Goal: Book appointment/travel/reservation

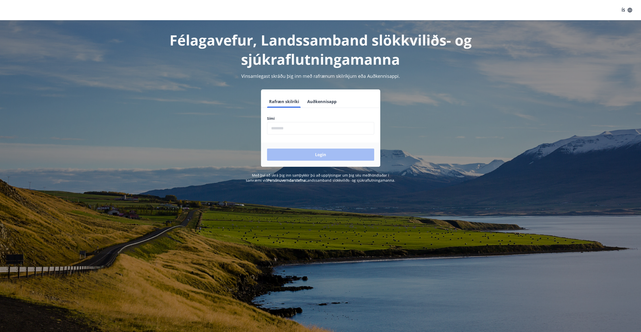
click at [290, 132] on input "phone" at bounding box center [320, 128] width 107 height 12
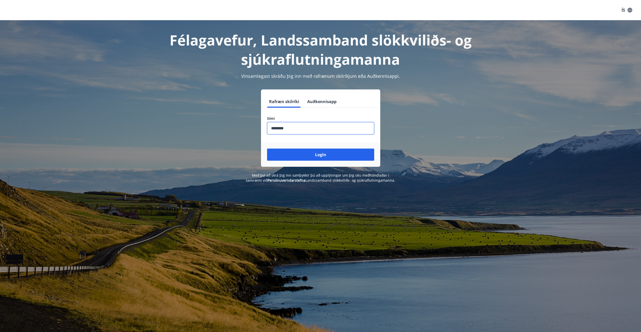
type input "********"
click at [267, 149] on button "Login" at bounding box center [320, 155] width 107 height 12
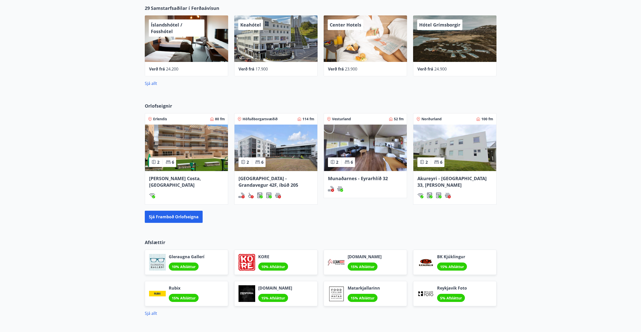
scroll to position [274, 0]
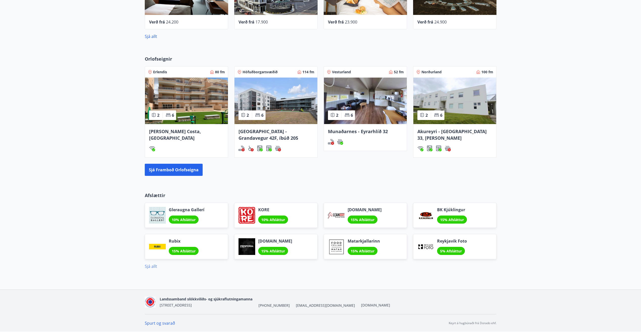
click at [151, 267] on link "Sjá allt" at bounding box center [151, 266] width 12 height 6
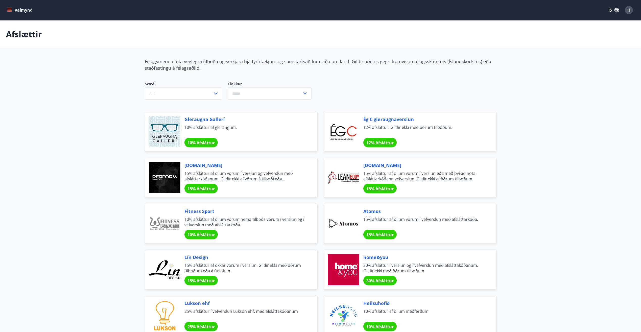
click at [270, 93] on input "text" at bounding box center [265, 93] width 74 height 12
click at [329, 88] on div "Svæði Allt Flokkur Afþreying Bíllinn Fatnaður Gisting Matur og veitingar Gjafav…" at bounding box center [261, 90] width 232 height 18
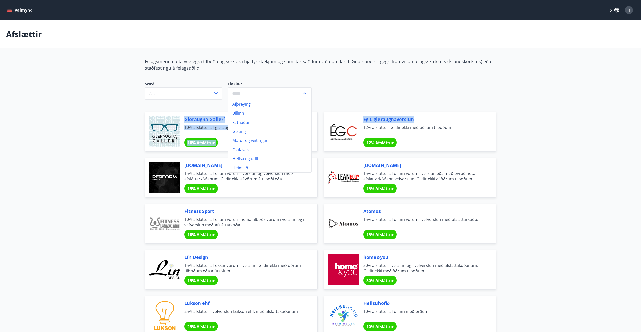
click at [303, 94] on icon at bounding box center [305, 93] width 6 height 6
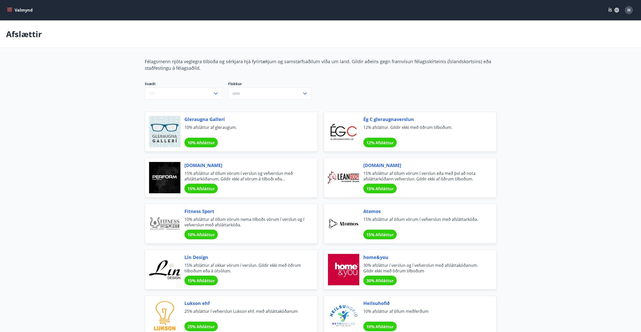
click at [217, 94] on icon "button" at bounding box center [216, 93] width 6 height 6
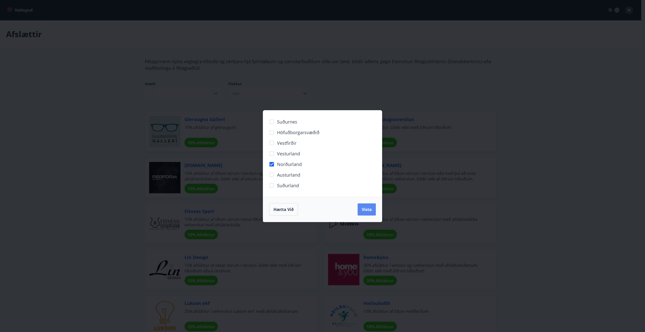
click at [367, 211] on span "Vista" at bounding box center [366, 210] width 10 height 6
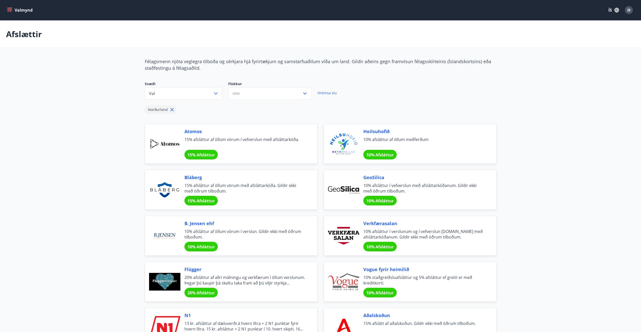
click at [171, 110] on icon at bounding box center [172, 110] width 6 height 6
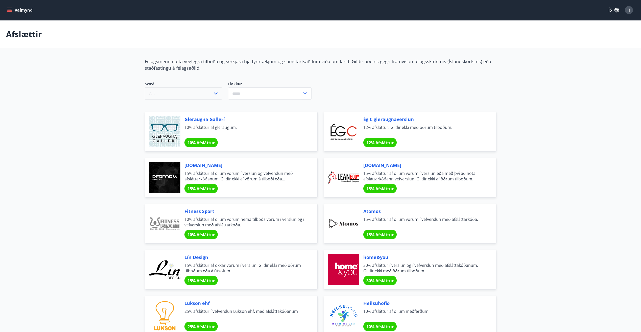
click at [217, 93] on icon "button" at bounding box center [216, 93] width 6 height 6
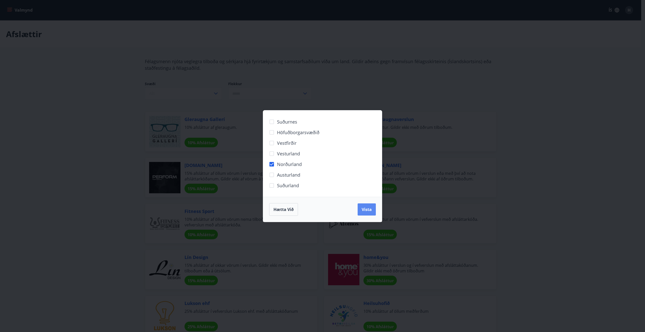
click at [366, 209] on span "Vista" at bounding box center [366, 210] width 10 height 6
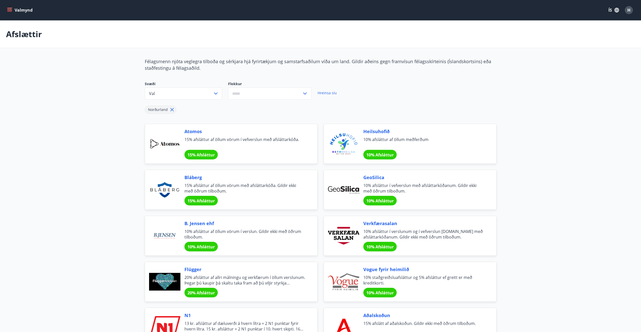
click at [161, 108] on span "Norðurland" at bounding box center [158, 109] width 20 height 5
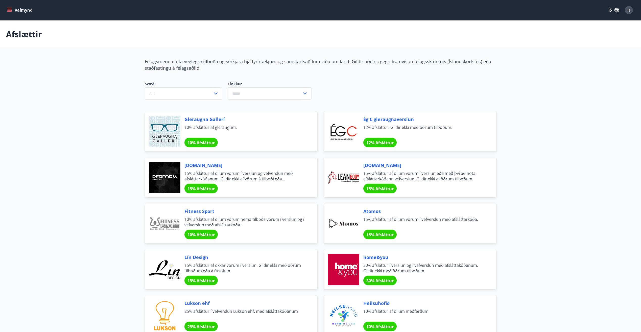
click at [8, 10] on icon "menu" at bounding box center [9, 10] width 5 height 5
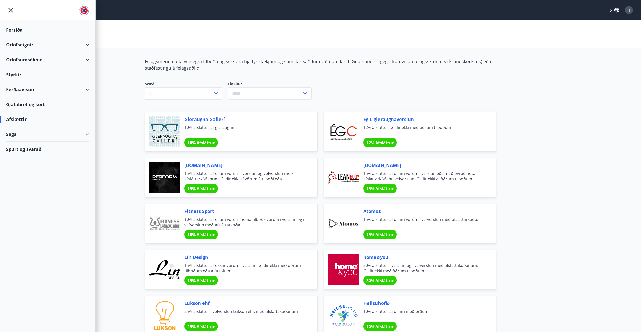
click at [17, 45] on div "Orlofseignir" at bounding box center [47, 44] width 83 height 15
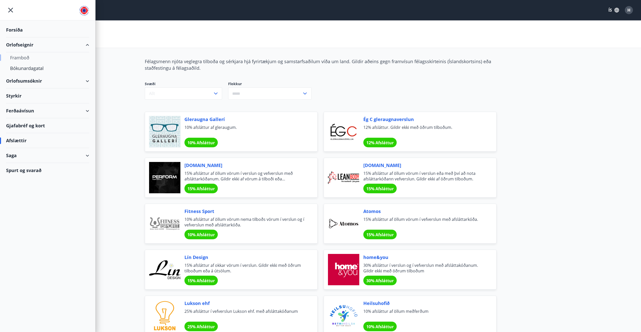
click at [18, 57] on div "Framboð" at bounding box center [47, 57] width 75 height 11
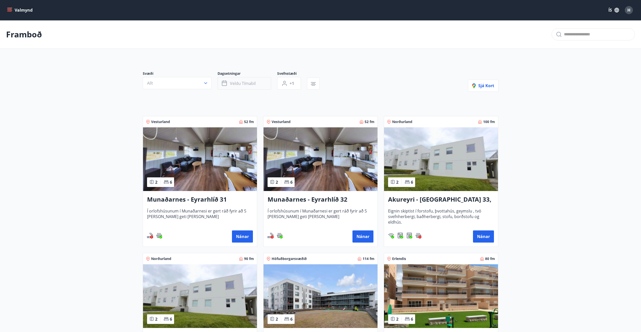
click at [235, 86] on span "Veldu tímabil" at bounding box center [243, 84] width 26 height 6
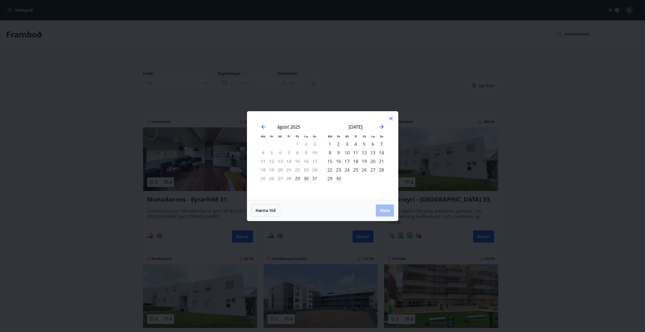
click at [382, 127] on icon "Move forward to switch to the next month." at bounding box center [381, 127] width 4 height 4
click at [346, 145] on div "1" at bounding box center [347, 144] width 9 height 9
click at [364, 143] on div "3" at bounding box center [364, 144] width 9 height 9
click at [386, 211] on span "Vista" at bounding box center [385, 211] width 10 height 6
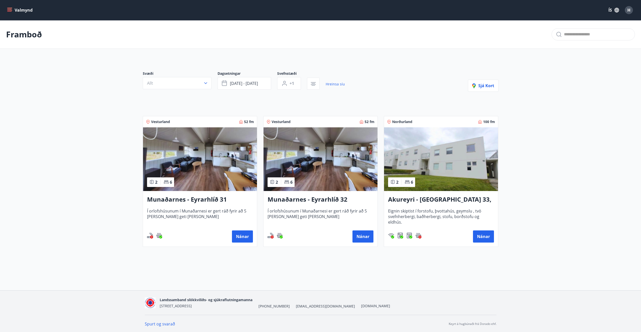
click at [459, 171] on img at bounding box center [441, 159] width 114 height 64
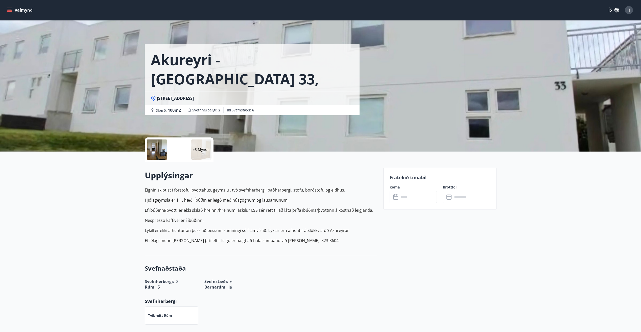
click at [397, 197] on icon at bounding box center [396, 197] width 6 height 6
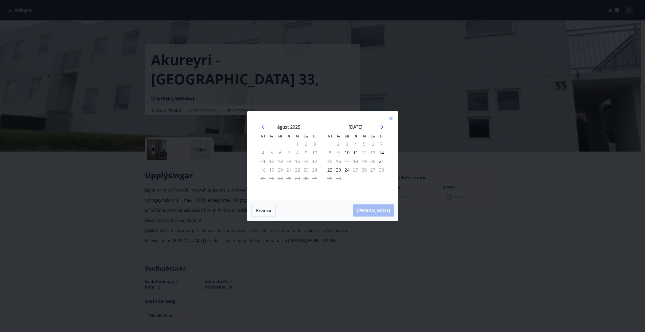
click at [382, 126] on icon "Move forward to switch to the next month." at bounding box center [381, 127] width 6 height 6
click at [449, 240] on div "Má Þr Mi Fi Fö La Su Má Þr Mi Fi Fö La Su [DATE] 1 2 3 4 5 6 7 8 9 10 11 12 13 …" at bounding box center [322, 166] width 645 height 332
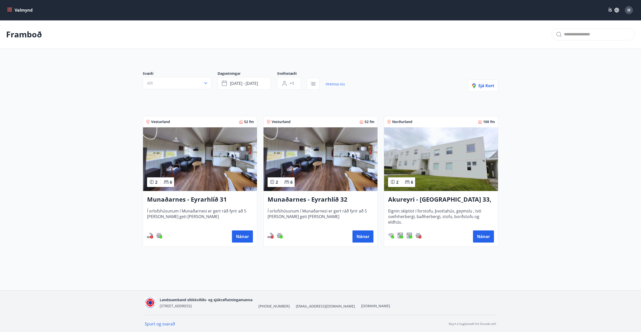
click at [458, 177] on img at bounding box center [441, 159] width 114 height 64
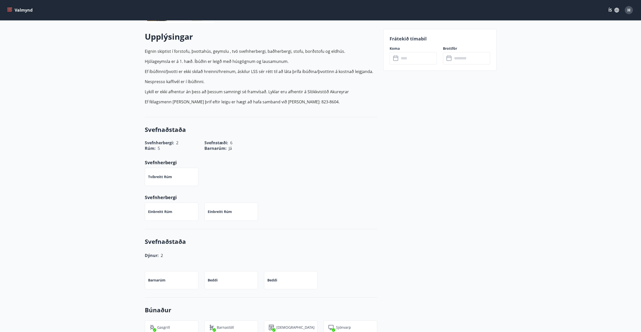
scroll to position [126, 0]
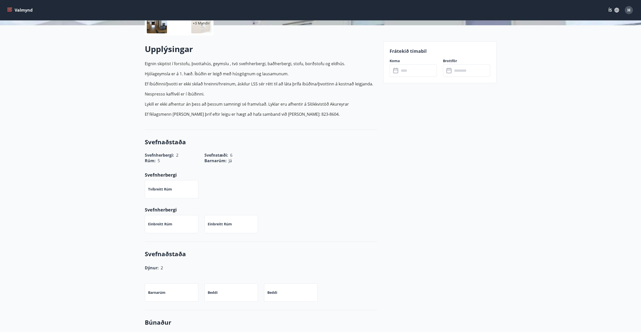
click at [396, 70] on icon at bounding box center [396, 71] width 6 height 6
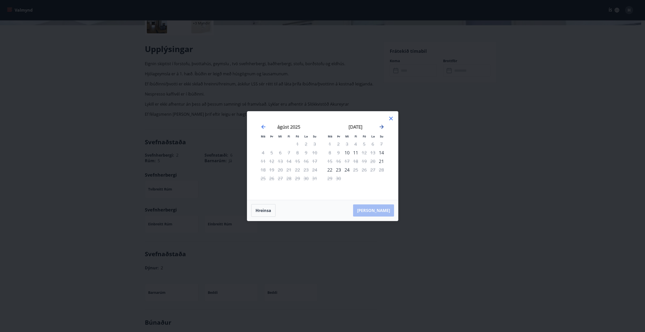
click at [381, 127] on icon "Move forward to switch to the next month." at bounding box center [381, 127] width 4 height 4
click at [391, 119] on icon at bounding box center [391, 119] width 4 height 4
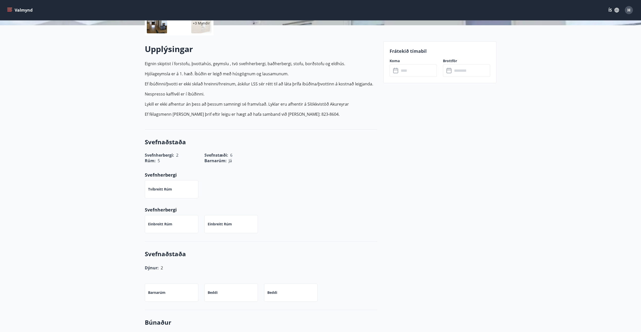
drag, startPoint x: 411, startPoint y: 62, endPoint x: 409, endPoint y: 67, distance: 5.8
click at [409, 67] on div "Koma ​ ​" at bounding box center [409, 67] width 53 height 18
drag, startPoint x: 409, startPoint y: 67, endPoint x: 407, endPoint y: 70, distance: 3.4
click at [407, 70] on input "text" at bounding box center [418, 70] width 38 height 12
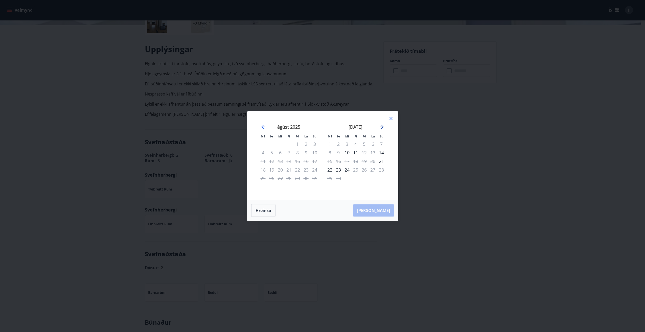
click at [382, 128] on icon "Move forward to switch to the next month." at bounding box center [381, 127] width 4 height 4
click at [347, 143] on div "1" at bounding box center [347, 144] width 9 height 9
click at [390, 118] on icon at bounding box center [391, 119] width 4 height 4
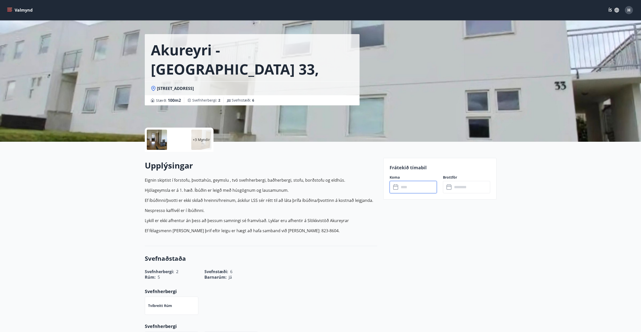
scroll to position [0, 0]
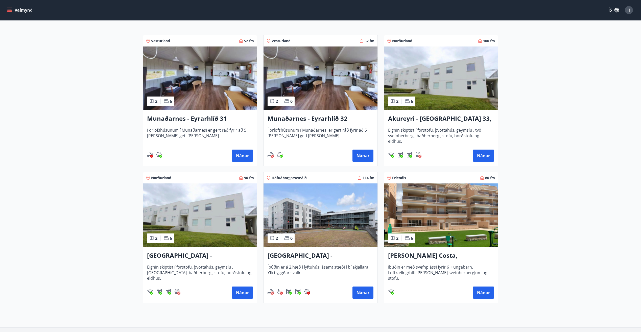
scroll to position [101, 0]
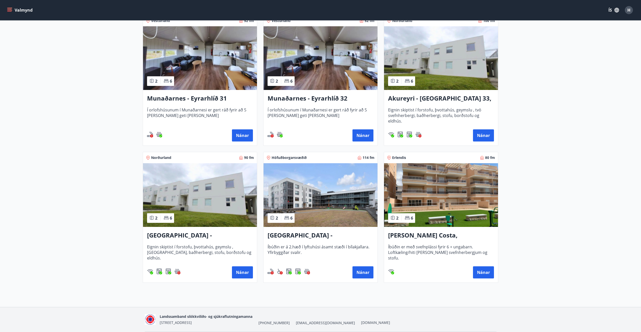
click at [197, 223] on img at bounding box center [200, 195] width 114 height 64
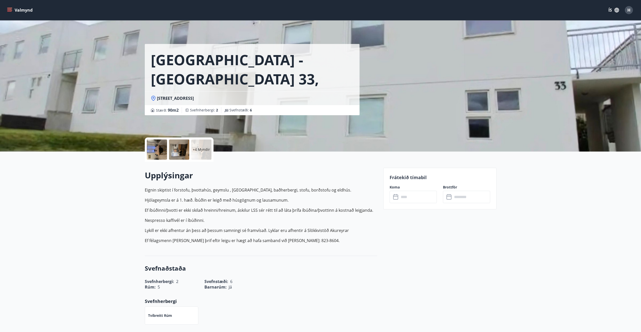
click at [394, 195] on icon at bounding box center [396, 197] width 6 height 6
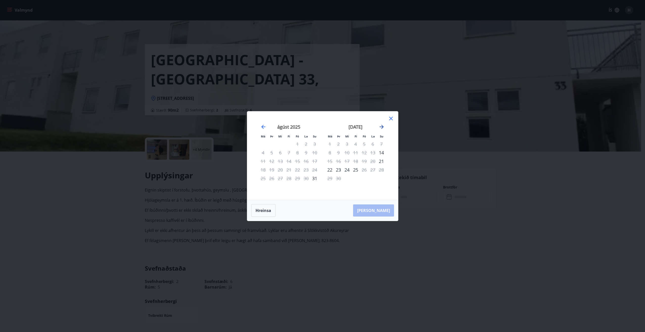
click at [381, 126] on icon "Move forward to switch to the next month." at bounding box center [381, 127] width 6 height 6
click at [390, 120] on icon at bounding box center [391, 118] width 6 height 6
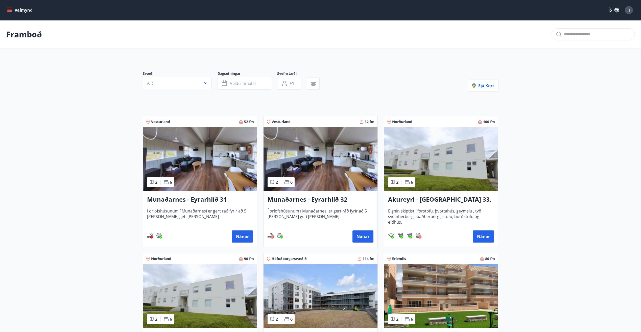
click at [424, 161] on img at bounding box center [441, 159] width 114 height 64
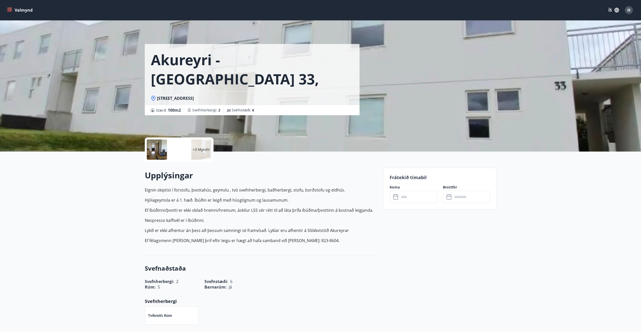
click at [398, 197] on icon at bounding box center [395, 197] width 5 height 5
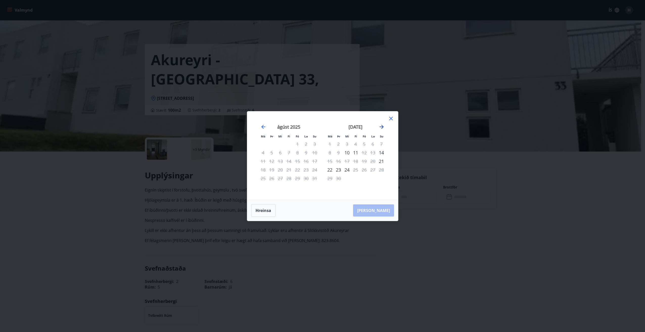
click at [380, 127] on icon "Move forward to switch to the next month." at bounding box center [381, 127] width 6 height 6
click at [346, 143] on div "1" at bounding box center [347, 144] width 9 height 9
click at [346, 144] on div "1" at bounding box center [347, 144] width 9 height 9
click at [347, 145] on div "1" at bounding box center [347, 144] width 9 height 9
click at [347, 144] on div "1" at bounding box center [347, 144] width 9 height 9
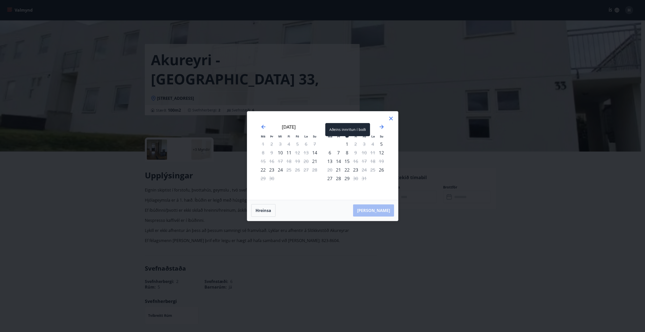
click at [347, 144] on div "1" at bounding box center [347, 144] width 9 height 9
click at [392, 119] on icon at bounding box center [391, 119] width 4 height 4
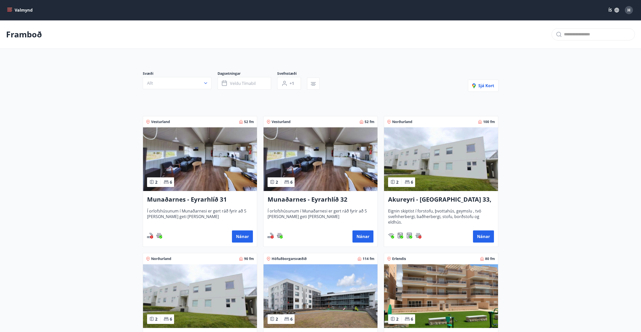
click at [451, 167] on img at bounding box center [441, 159] width 114 height 64
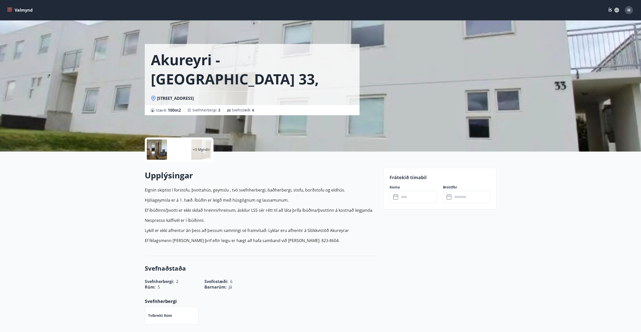
click at [392, 198] on div "​ ​" at bounding box center [413, 197] width 47 height 12
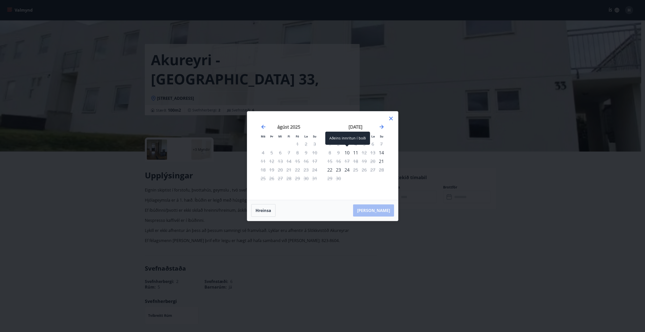
click at [346, 151] on div "10" at bounding box center [347, 152] width 9 height 9
click at [347, 154] on div "10" at bounding box center [347, 152] width 9 height 9
click at [357, 152] on div "11" at bounding box center [355, 152] width 9 height 9
click at [383, 127] on icon "Move forward to switch to the next month." at bounding box center [381, 127] width 6 height 6
click at [331, 153] on div "6" at bounding box center [329, 152] width 9 height 9
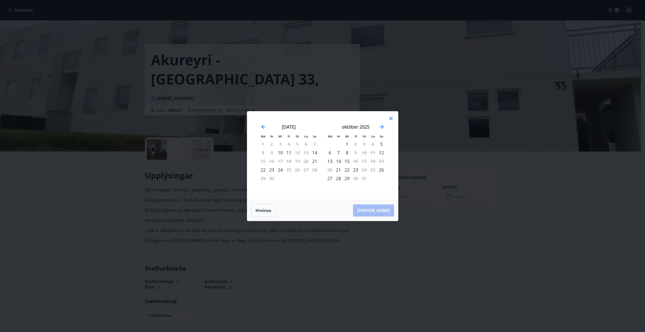
click at [329, 153] on div "6" at bounding box center [329, 152] width 9 height 9
click at [337, 153] on div "7" at bounding box center [338, 152] width 9 height 9
click at [259, 209] on button "Hreinsa" at bounding box center [263, 210] width 24 height 13
click at [381, 126] on icon "Move forward to switch to the next month." at bounding box center [381, 127] width 6 height 6
click at [345, 144] on div "1" at bounding box center [347, 144] width 9 height 9
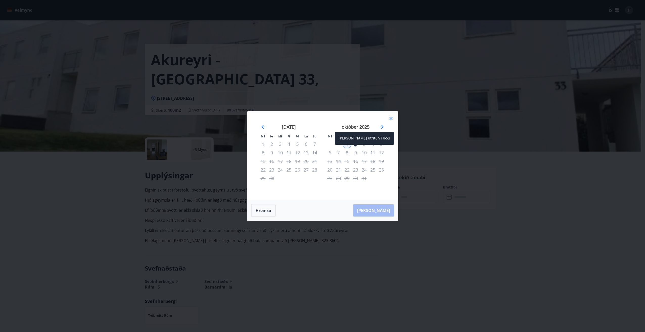
click at [355, 144] on div "[PERSON_NAME] útritun í boði" at bounding box center [364, 138] width 60 height 13
click at [354, 143] on div "2" at bounding box center [355, 144] width 9 height 9
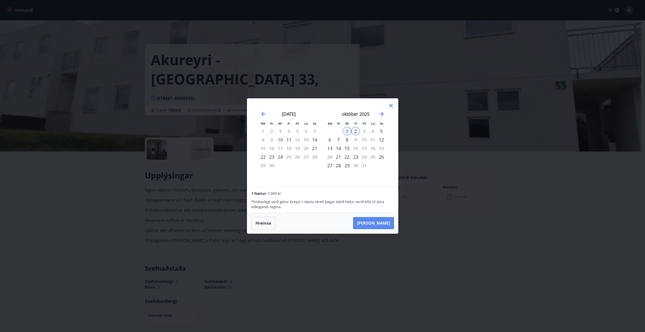
click at [390, 221] on button "[PERSON_NAME]" at bounding box center [373, 223] width 41 height 12
click at [392, 106] on icon at bounding box center [391, 106] width 6 height 6
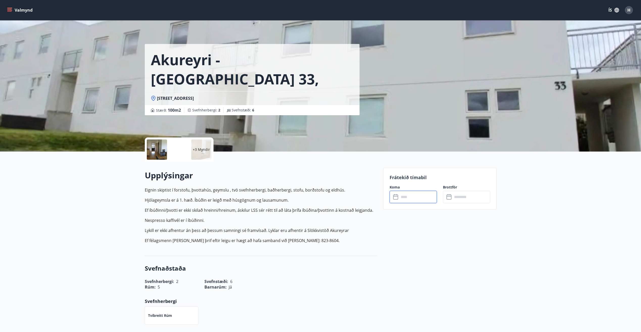
click at [396, 197] on icon at bounding box center [396, 197] width 6 height 6
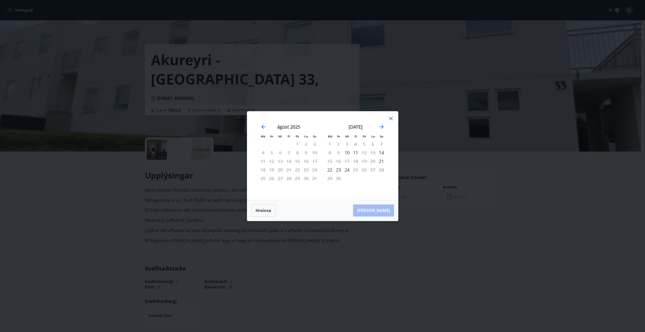
click at [393, 118] on icon at bounding box center [391, 118] width 6 height 6
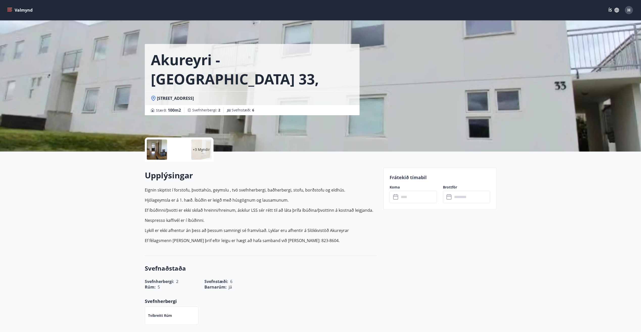
click at [9, 9] on icon "menu" at bounding box center [9, 9] width 5 height 1
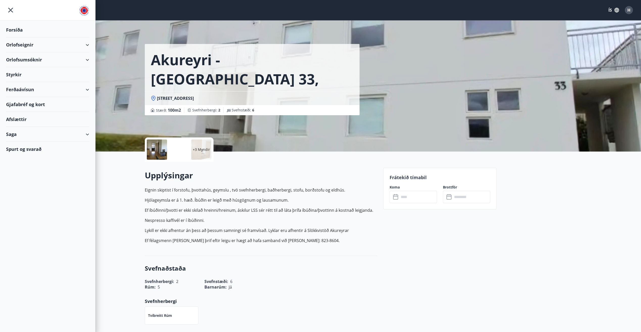
click at [24, 88] on div "Ferðaávísun" at bounding box center [47, 89] width 83 height 15
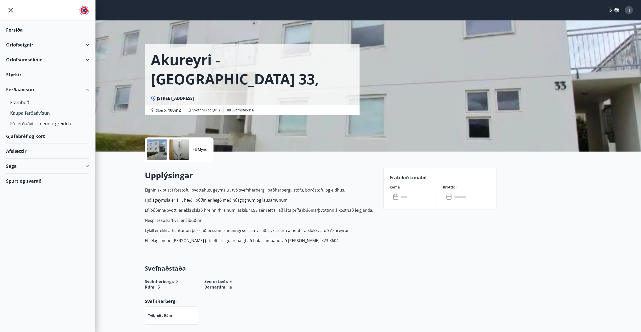
click at [10, 10] on icon "menu" at bounding box center [10, 10] width 9 height 9
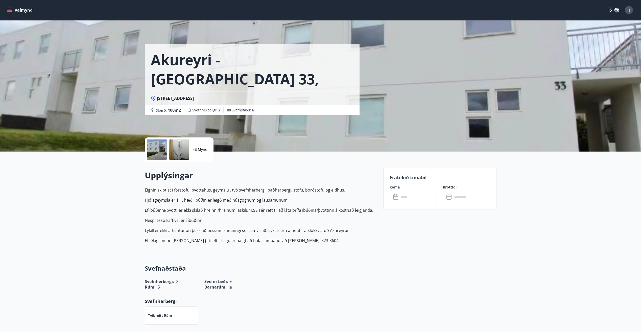
scroll to position [101, 0]
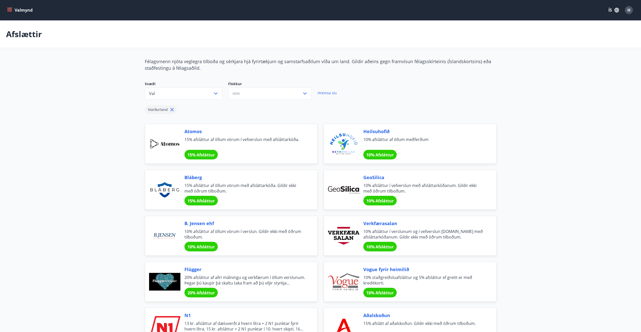
click at [10, 10] on icon "menu" at bounding box center [10, 10] width 6 height 1
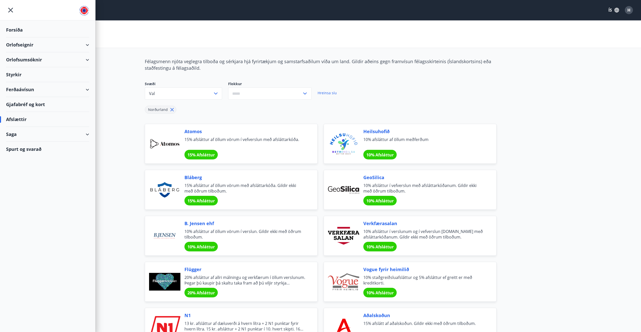
click at [23, 89] on div "Ferðaávísun" at bounding box center [47, 89] width 83 height 15
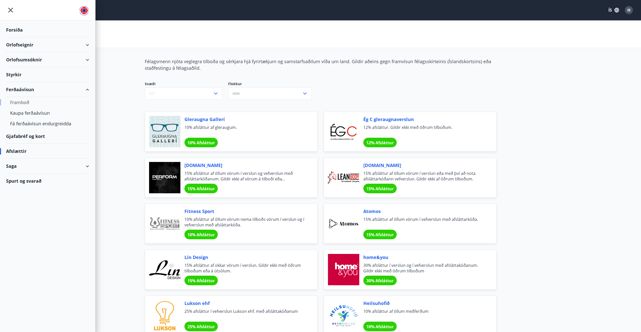
click at [23, 102] on div "Framboð" at bounding box center [47, 102] width 75 height 11
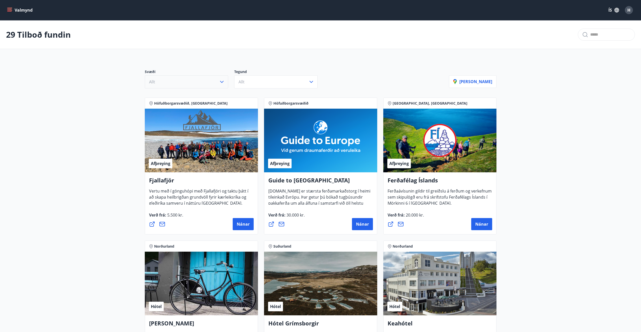
click at [223, 81] on icon "button" at bounding box center [222, 82] width 4 height 2
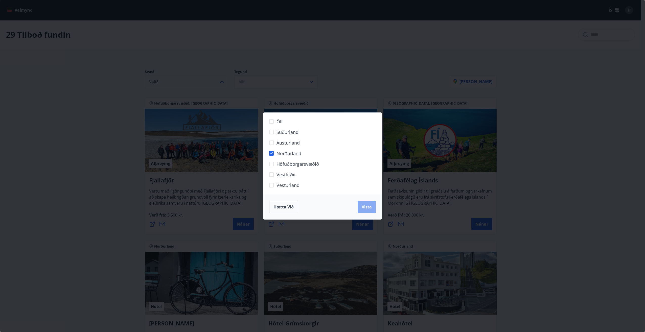
click at [368, 203] on button "Vista" at bounding box center [366, 207] width 18 height 12
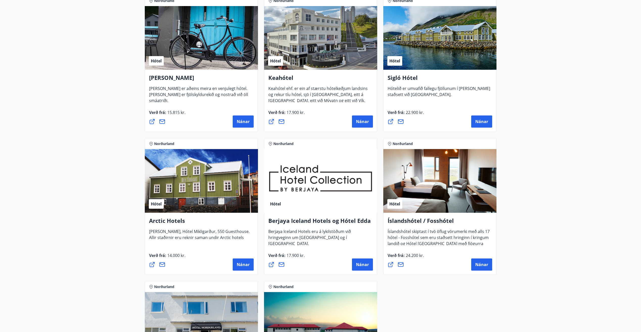
scroll to position [66, 0]
